Goal: Navigation & Orientation: Find specific page/section

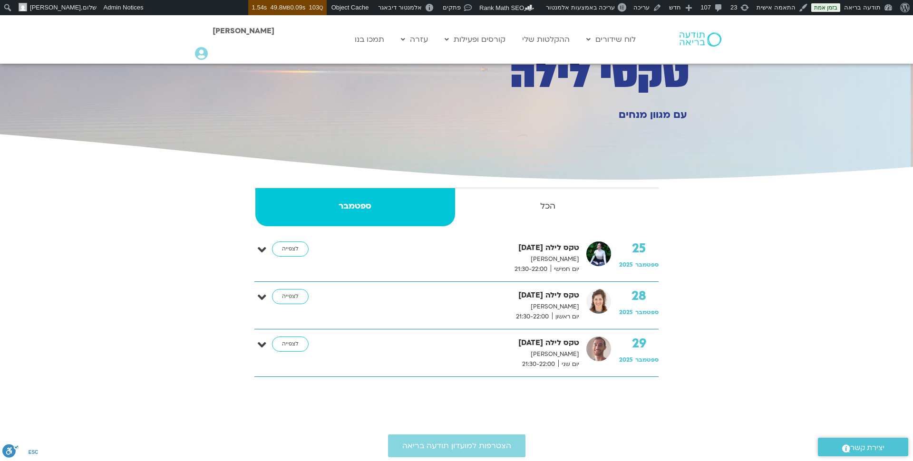
click at [699, 43] on img at bounding box center [701, 39] width 42 height 14
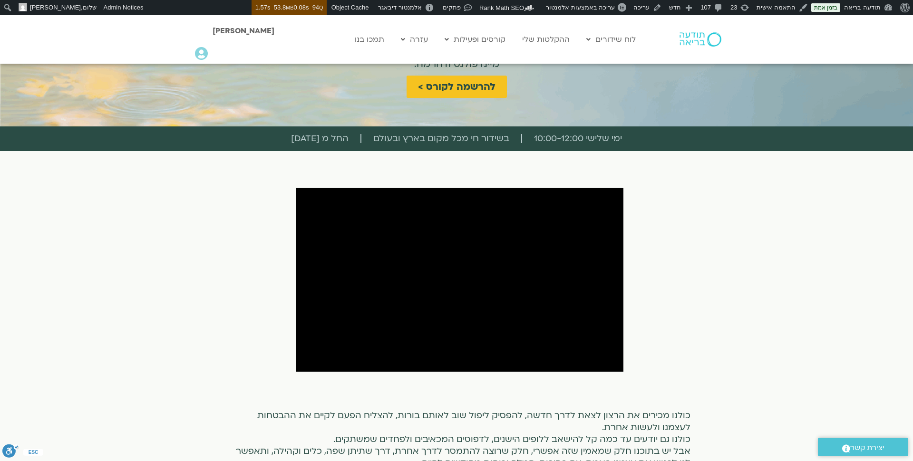
scroll to position [181, 0]
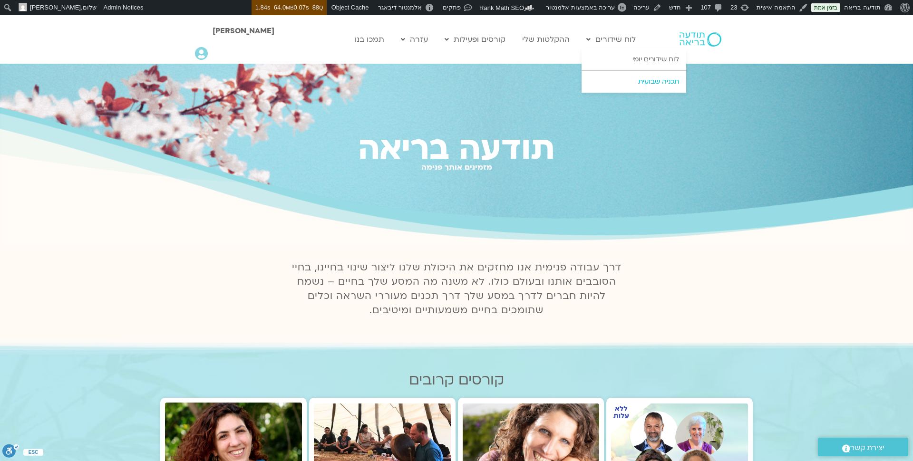
click at [643, 86] on link "תכניה שבועית" at bounding box center [634, 82] width 105 height 22
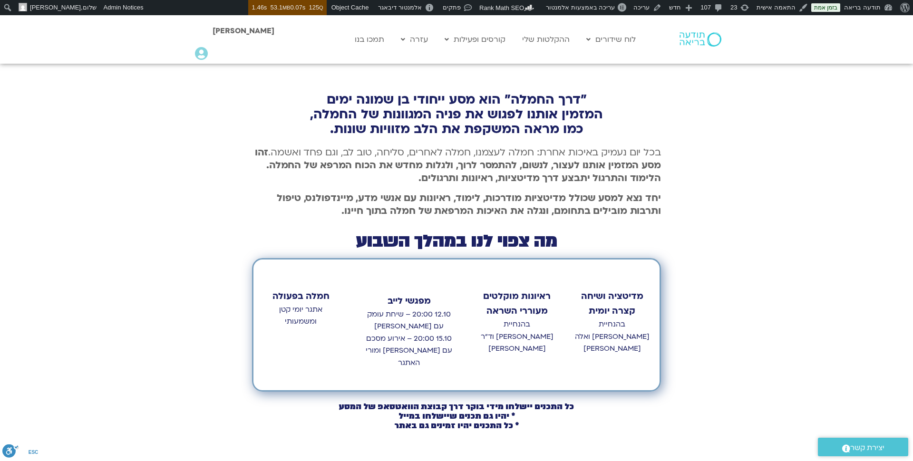
scroll to position [278, 0]
